Goal: Task Accomplishment & Management: Manage account settings

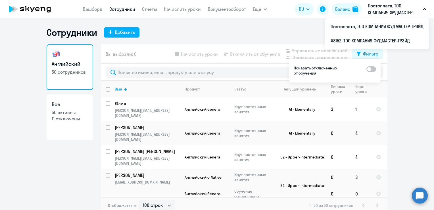
select select "100"
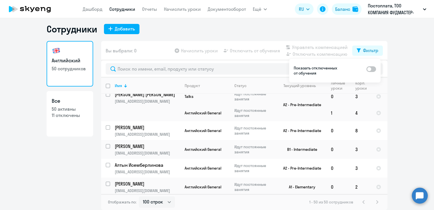
click at [261, 33] on div "Сотрудники Добавить" at bounding box center [217, 28] width 341 height 11
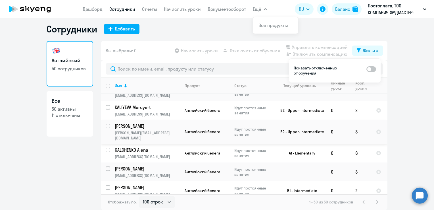
scroll to position [881, 0]
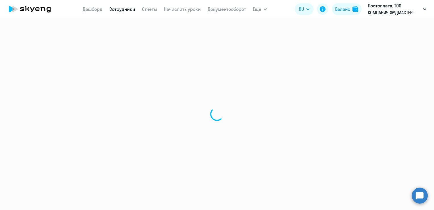
select select "english"
select select "30"
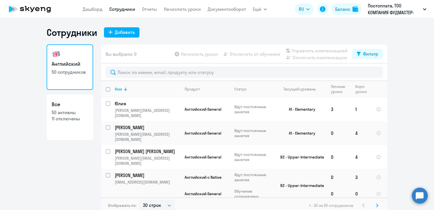
click at [70, 120] on p "11 отключены" at bounding box center [70, 118] width 36 height 6
select select "30"
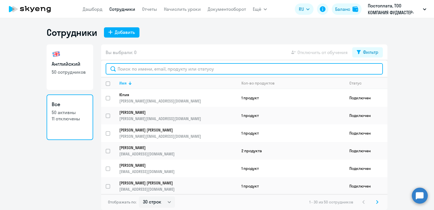
click at [171, 71] on input "text" at bounding box center [244, 68] width 277 height 11
type input "x"
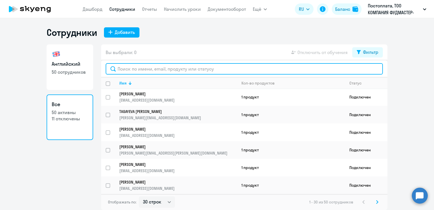
scroll to position [430, 0]
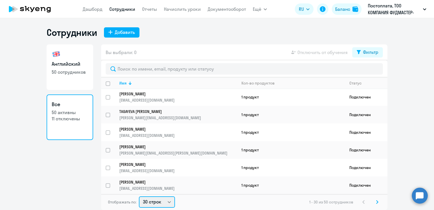
click at [169, 201] on select "30 строк 50 строк 100 строк" at bounding box center [157, 201] width 36 height 11
select select "50"
click at [139, 196] on select "30 строк 50 строк 100 строк" at bounding box center [157, 201] width 36 height 11
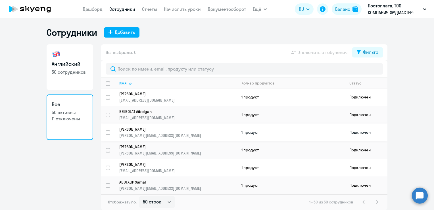
click at [221, 133] on p "[PERSON_NAME][EMAIL_ADDRESS][DOMAIN_NAME]" at bounding box center [177, 135] width 117 height 5
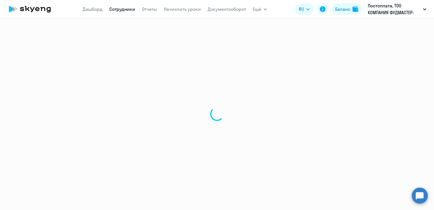
select select "english"
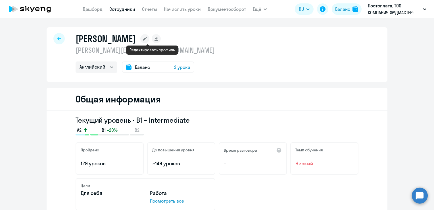
click at [147, 38] on icon at bounding box center [145, 39] width 4 height 4
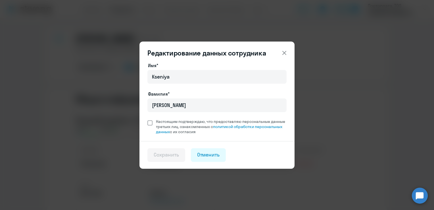
click at [151, 122] on span at bounding box center [149, 122] width 5 height 5
click at [147, 119] on input "Настоящим подтверждаю, что предоставляю персональные данные третьих лиц, ознако…" at bounding box center [147, 119] width 0 height 0
checkbox input "true"
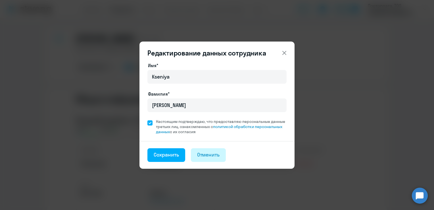
click at [213, 151] on div "Отменить" at bounding box center [208, 154] width 23 height 7
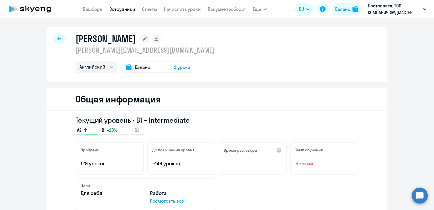
click at [55, 38] on div at bounding box center [58, 38] width 11 height 11
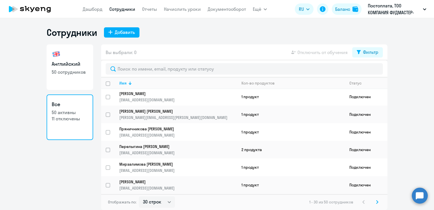
scroll to position [284, 0]
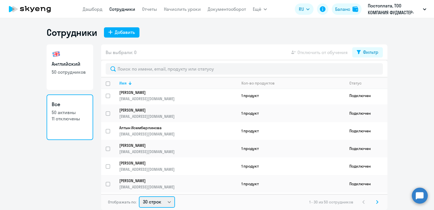
click at [163, 201] on select "30 строк 50 строк 100 строк" at bounding box center [157, 201] width 36 height 11
select select "50"
click at [139, 196] on select "30 строк 50 строк 100 строк" at bounding box center [157, 201] width 36 height 11
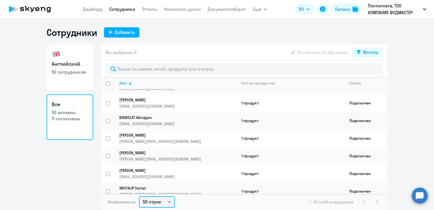
scroll to position [787, 0]
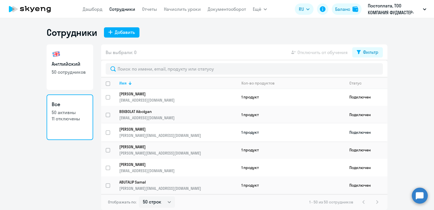
click at [108, 131] on input "select row 38477361" at bounding box center [111, 135] width 11 height 11
checkbox input "true"
click at [309, 54] on span "Отключить от обучения" at bounding box center [323, 52] width 50 height 7
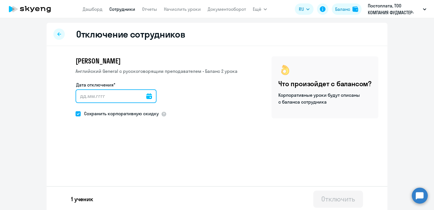
click at [94, 94] on input "Дата отключения*" at bounding box center [116, 96] width 81 height 14
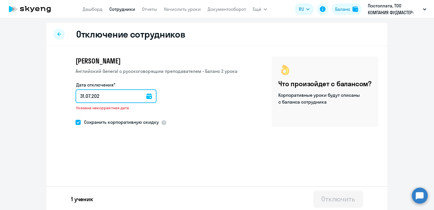
type input "31.07.2025"
type input "31.7.2025"
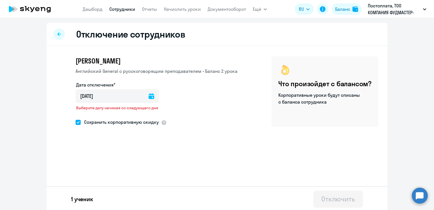
click at [149, 96] on icon at bounding box center [152, 96] width 6 height 6
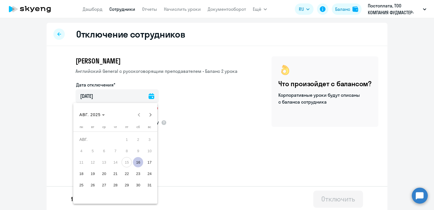
click at [140, 114] on div "АВГ. 2025 АВГ. 2025" at bounding box center [115, 114] width 81 height 11
click at [139, 114] on div "АВГ. 2025 АВГ. 2025" at bounding box center [115, 114] width 81 height 11
click at [122, 159] on button "15" at bounding box center [126, 161] width 11 height 11
click at [126, 162] on span "15" at bounding box center [127, 162] width 10 height 10
click at [188, 142] on div at bounding box center [217, 105] width 434 height 210
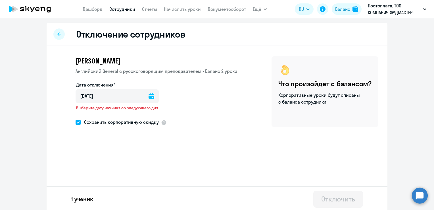
click at [151, 93] on div at bounding box center [152, 96] width 6 height 14
click at [151, 95] on icon at bounding box center [152, 96] width 6 height 6
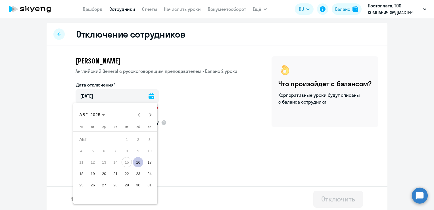
click at [139, 163] on span "16" at bounding box center [138, 162] width 10 height 10
type input "16.08.2025"
type input "16.8.2025"
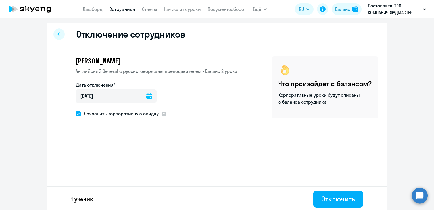
click at [130, 115] on span "Сохранить корпоративную скидку" at bounding box center [120, 113] width 78 height 7
click at [76, 114] on input "Сохранить корпоративную скидку" at bounding box center [75, 113] width 0 height 0
checkbox input "false"
click at [333, 199] on div "Отключить" at bounding box center [338, 198] width 34 height 9
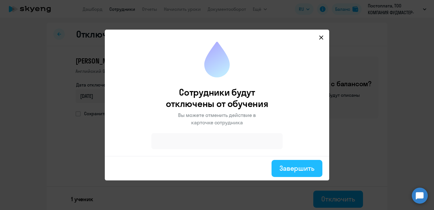
click at [284, 167] on div "Завершить" at bounding box center [297, 167] width 35 height 9
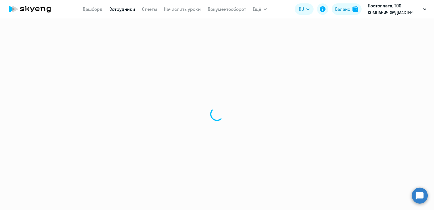
select select "30"
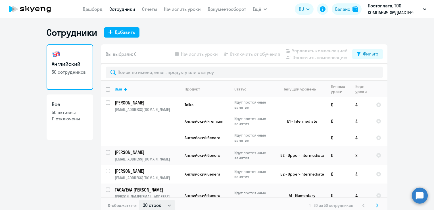
scroll to position [483, 0]
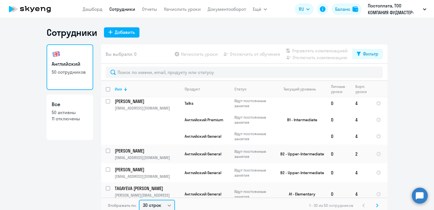
click at [147, 209] on html "[PERSON_NAME] Отчеты Начислить уроки Документооборот Ещё Дашборд Сотрудники Отч…" at bounding box center [217, 105] width 434 height 210
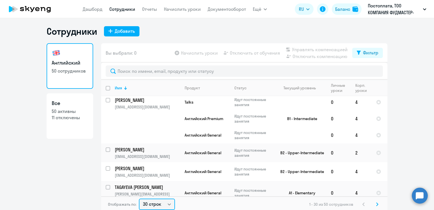
select select "50"
click at [139, 198] on select "30 строк 50 строк 100 строк" at bounding box center [157, 203] width 36 height 11
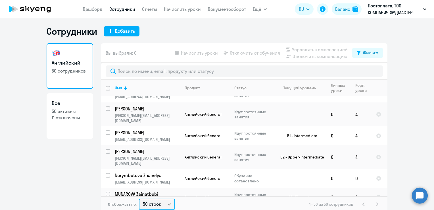
scroll to position [634, 0]
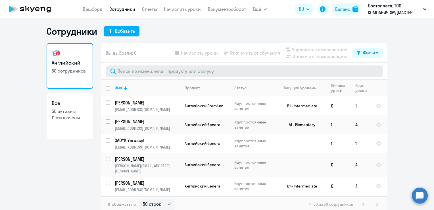
click at [127, 64] on div at bounding box center [244, 71] width 286 height 17
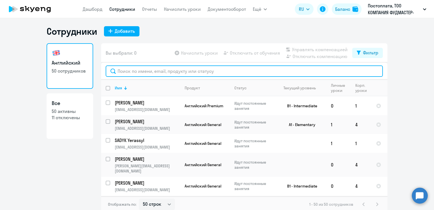
click at [128, 69] on input "text" at bounding box center [244, 70] width 277 height 11
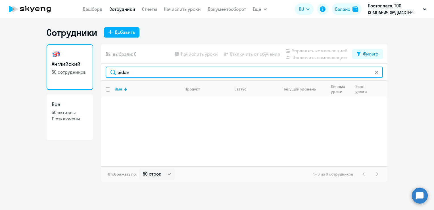
scroll to position [0, 0]
type input "[PERSON_NAME]"
